Goal: Information Seeking & Learning: Learn about a topic

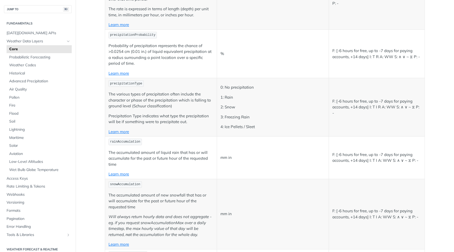
scroll to position [1337, 0]
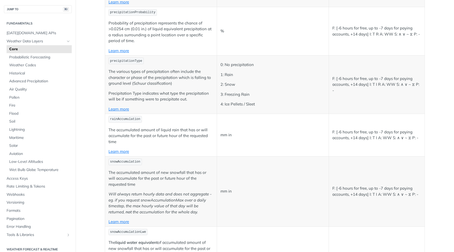
click at [120, 121] on code "rainAccumulation" at bounding box center [124, 119] width 33 height 7
click at [120, 118] on span "rainAccumulation" at bounding box center [125, 119] width 30 height 4
click at [343, 133] on p "F: [-6 hours for free, up to -7 days for paying accounts, +14 days] I: T I A: W…" at bounding box center [376, 135] width 89 height 12
click at [125, 150] on link "Learn more" at bounding box center [118, 151] width 20 height 5
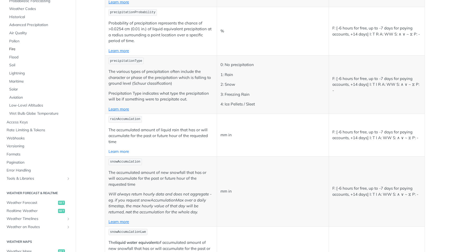
scroll to position [67, 0]
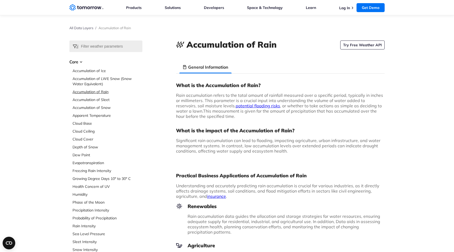
click at [97, 92] on link "Accumulation of Rain" at bounding box center [107, 91] width 70 height 5
click at [102, 93] on link "Accumulation of Rain" at bounding box center [107, 91] width 70 height 5
click at [361, 46] on link "Try Free Weather API" at bounding box center [362, 44] width 44 height 9
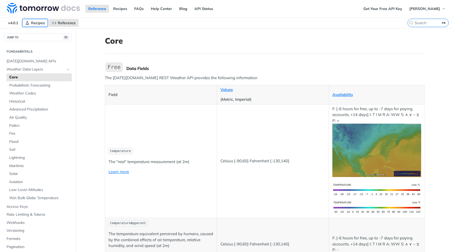
click at [38, 22] on span "Recipes" at bounding box center [38, 22] width 14 height 5
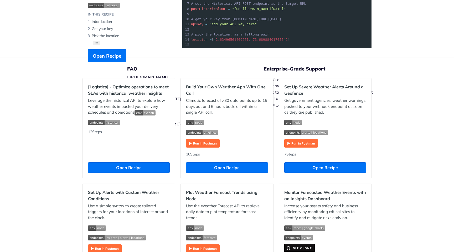
scroll to position [101, 0]
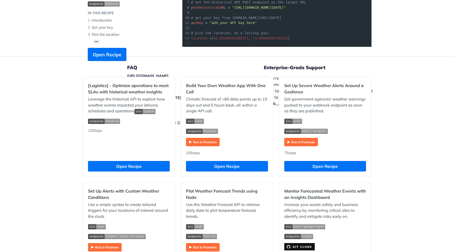
click at [307, 142] on img "Expand image" at bounding box center [301, 142] width 34 height 8
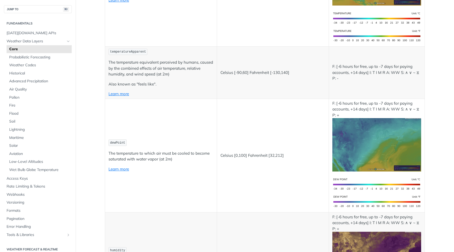
scroll to position [253, 0]
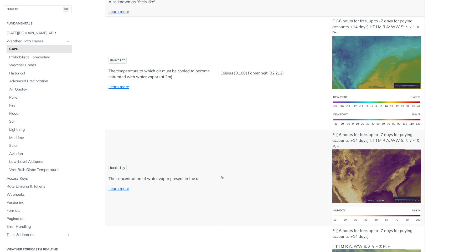
click at [250, 130] on td "%" at bounding box center [273, 178] width 112 height 96
click at [303, 77] on td "Celsius [0,100] Fahrenheit [32,212]" at bounding box center [273, 72] width 112 height 113
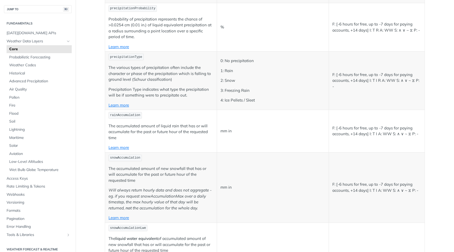
scroll to position [1329, 0]
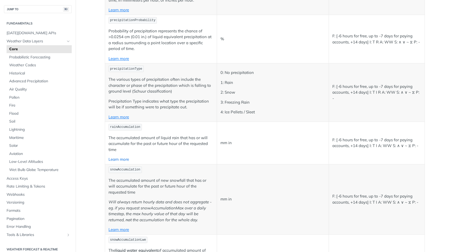
click at [123, 160] on link "Learn more" at bounding box center [118, 159] width 20 height 5
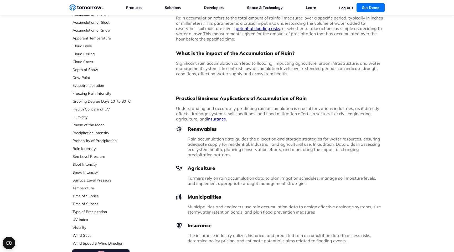
scroll to position [56, 0]
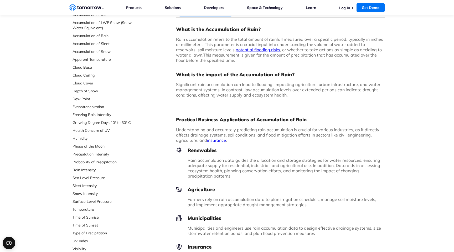
click at [240, 50] on link "potential flooding risks" at bounding box center [258, 49] width 44 height 5
